Goal: Check status: Check status

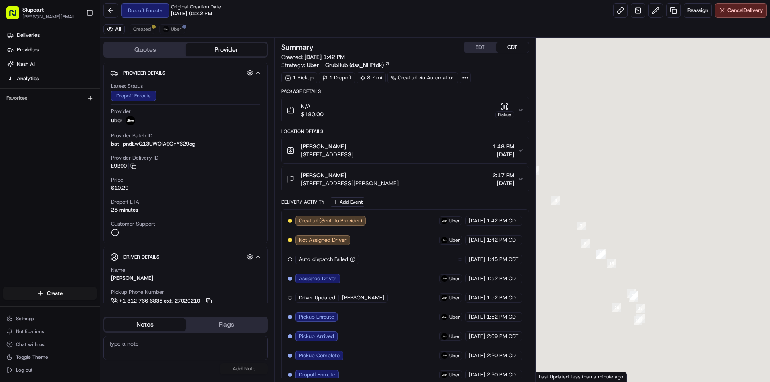
scroll to position [9, 0]
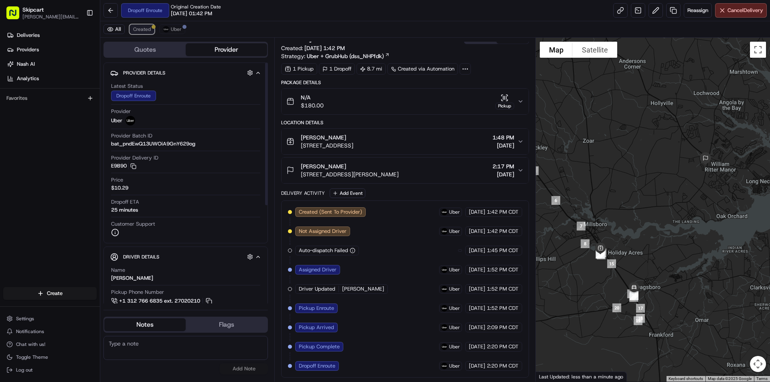
click at [154, 26] on div at bounding box center [154, 27] width 4 height 4
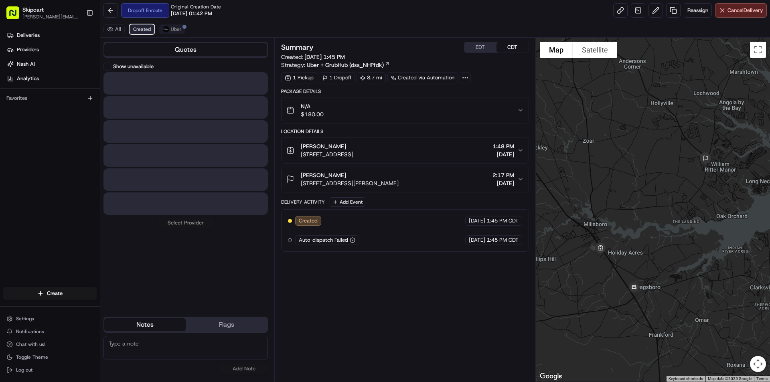
scroll to position [0, 0]
click at [171, 29] on span "Uber" at bounding box center [176, 29] width 11 height 6
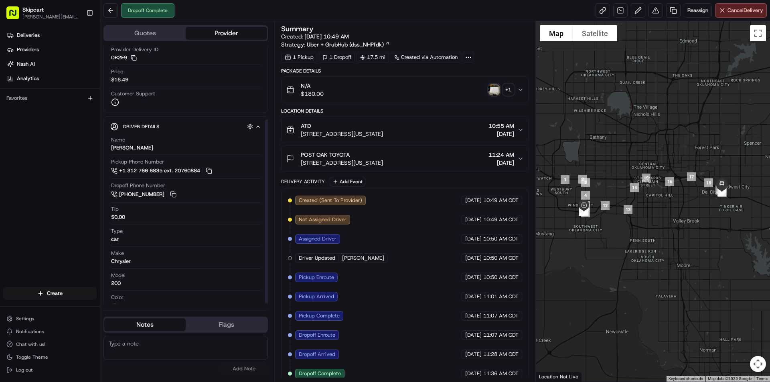
scroll to position [103, 0]
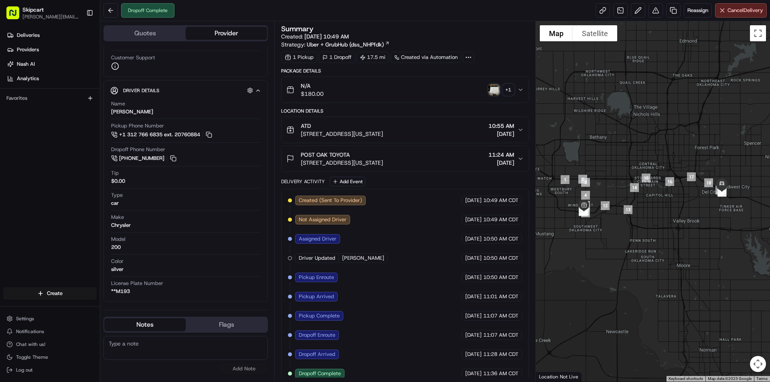
click at [492, 86] on img "button" at bounding box center [493, 89] width 11 height 11
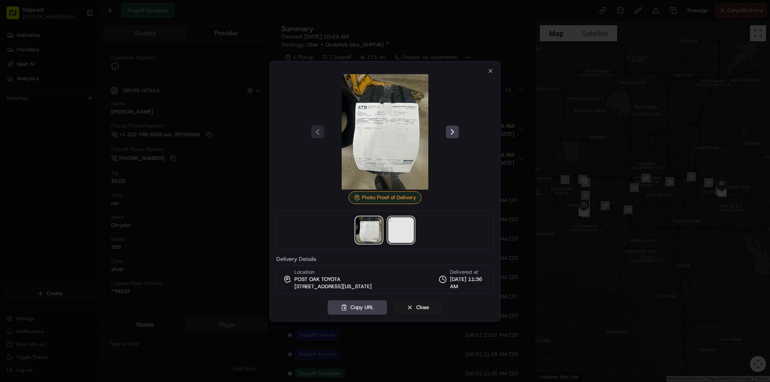
click at [402, 231] on img at bounding box center [401, 230] width 26 height 26
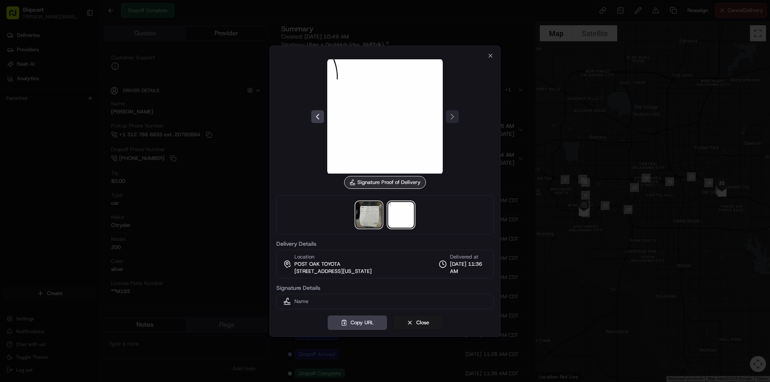
click at [377, 227] on img at bounding box center [369, 215] width 26 height 26
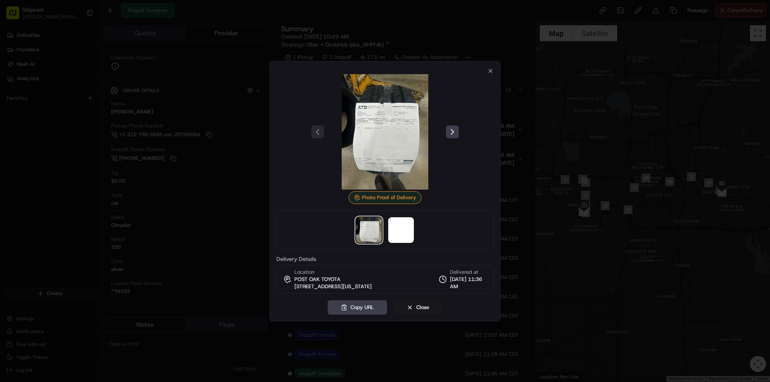
click at [404, 114] on img at bounding box center [384, 131] width 115 height 115
click at [489, 70] on icon "button" at bounding box center [490, 71] width 6 height 6
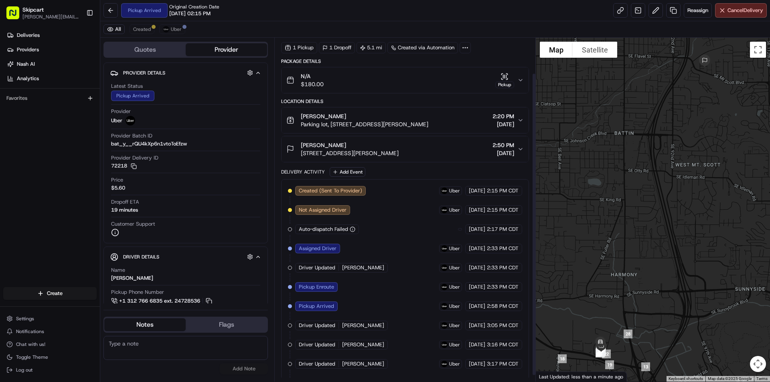
scroll to position [47, 0]
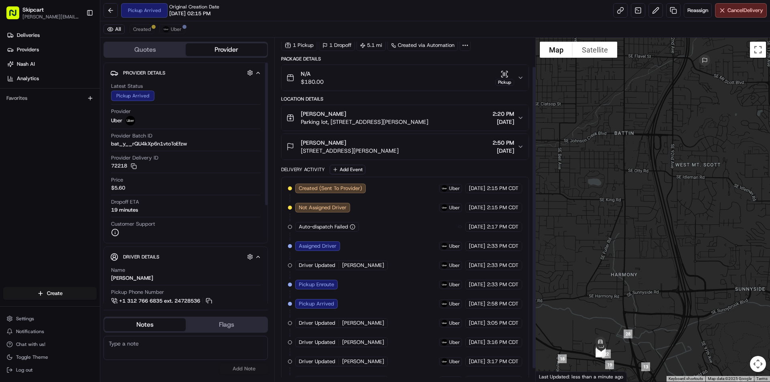
scroll to position [47, 0]
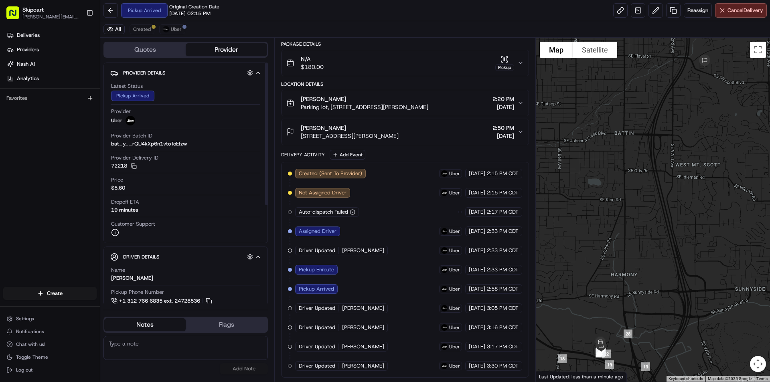
click at [146, 36] on div "All Created Uber" at bounding box center [435, 29] width 670 height 16
click at [150, 28] on button "Created" at bounding box center [142, 29] width 25 height 10
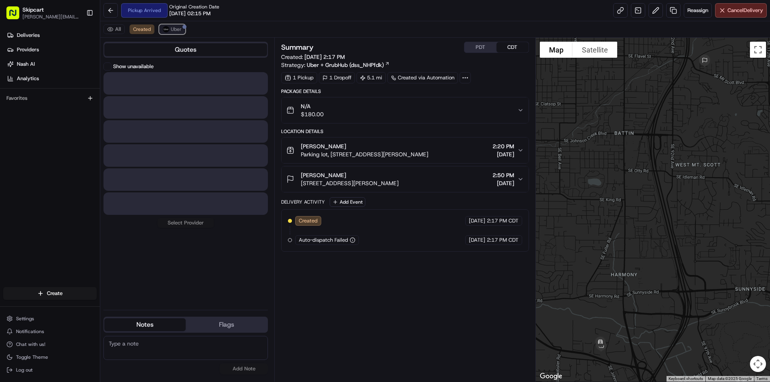
click at [174, 28] on span "Uber" at bounding box center [176, 29] width 11 height 6
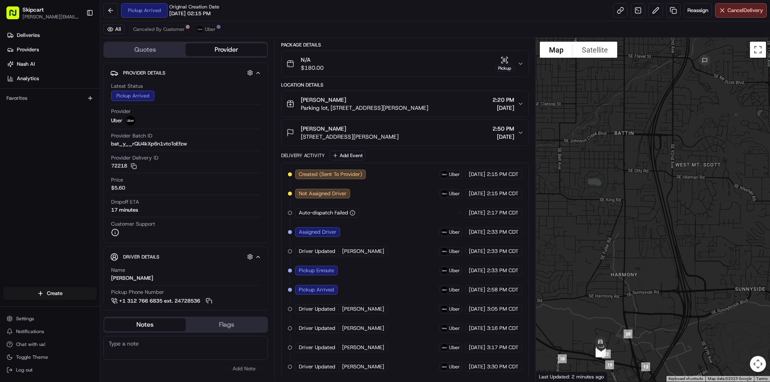
scroll to position [47, 0]
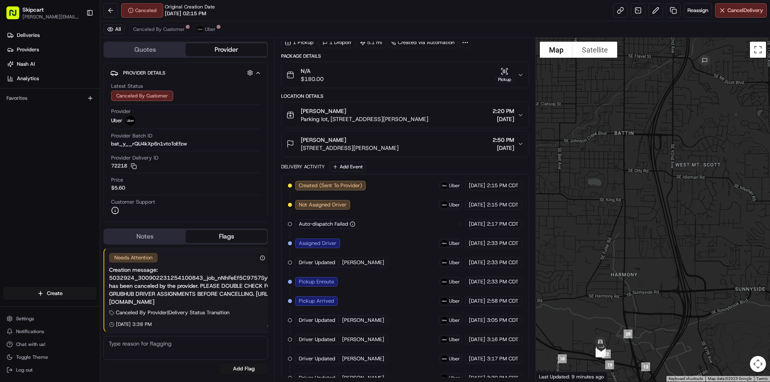
scroll to position [86, 0]
